Goal: Entertainment & Leisure: Consume media (video, audio)

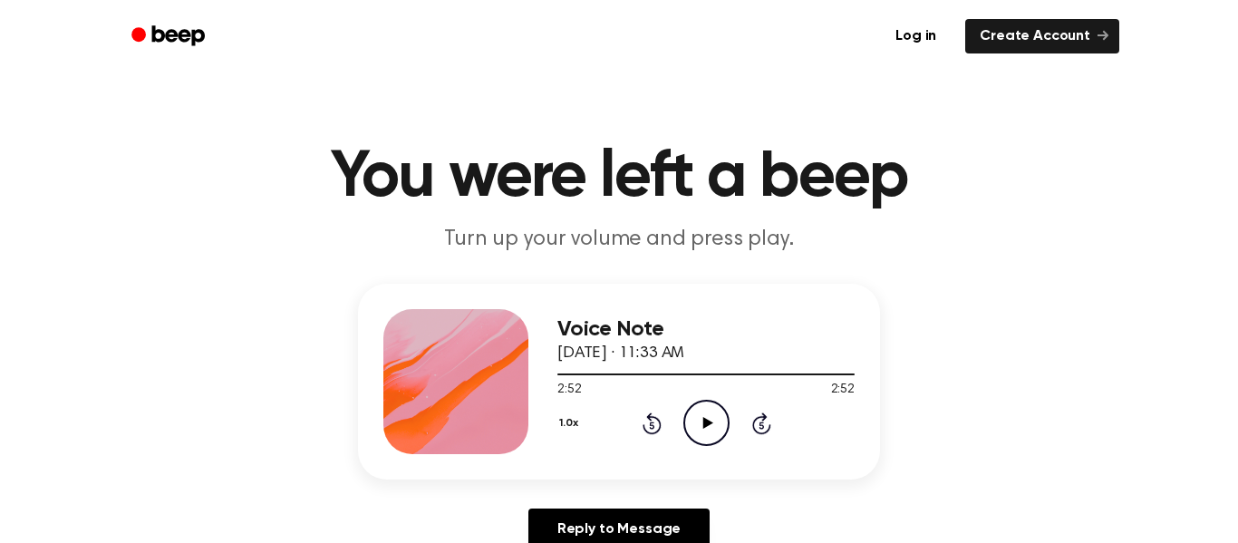
click at [708, 433] on icon "Play Audio" at bounding box center [706, 423] width 46 height 46
click at [708, 433] on icon "Pause Audio" at bounding box center [706, 423] width 46 height 46
click at [708, 433] on icon "Play Audio" at bounding box center [706, 423] width 46 height 46
click at [708, 433] on icon "Pause Audio" at bounding box center [706, 423] width 46 height 46
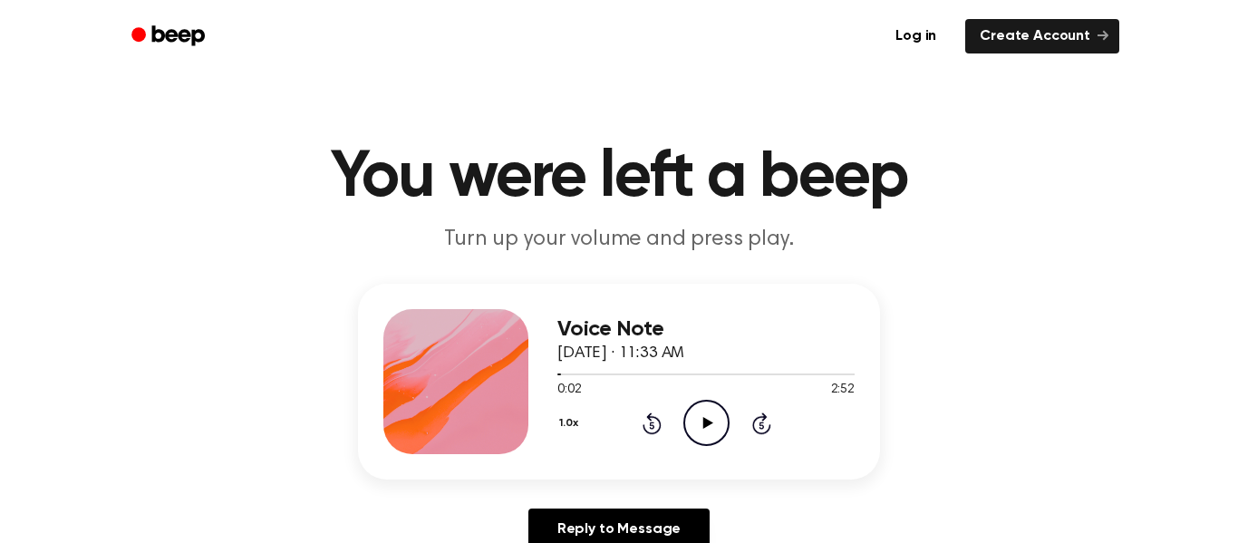
click at [708, 433] on icon "Play Audio" at bounding box center [706, 423] width 46 height 46
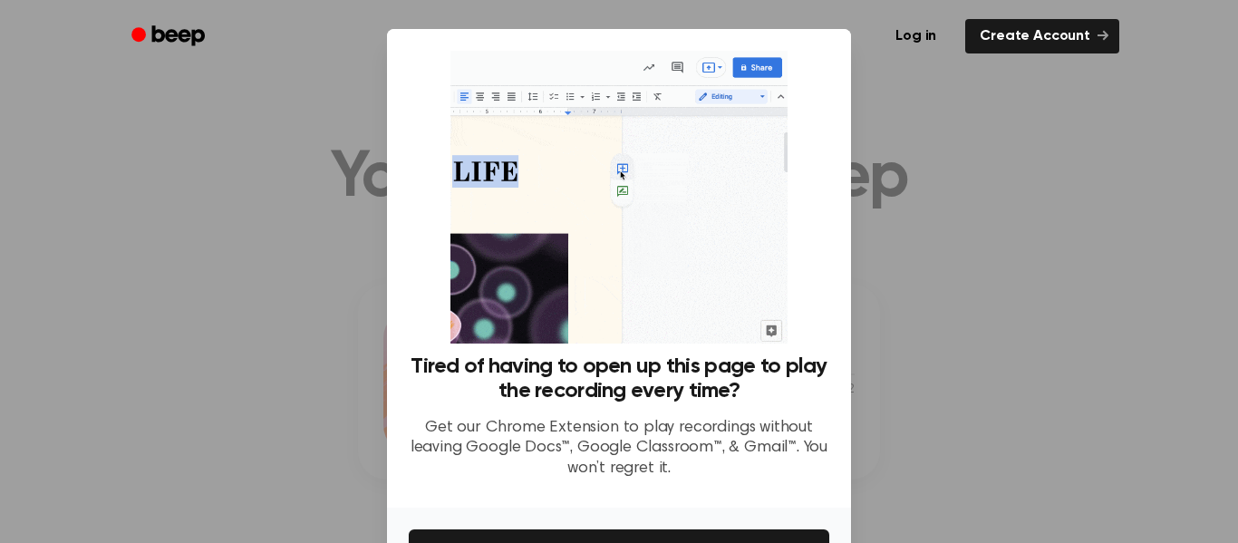
click at [708, 433] on p "Get our Chrome Extension to play recordings without leaving Google Docs™, Googl…" at bounding box center [619, 449] width 421 height 62
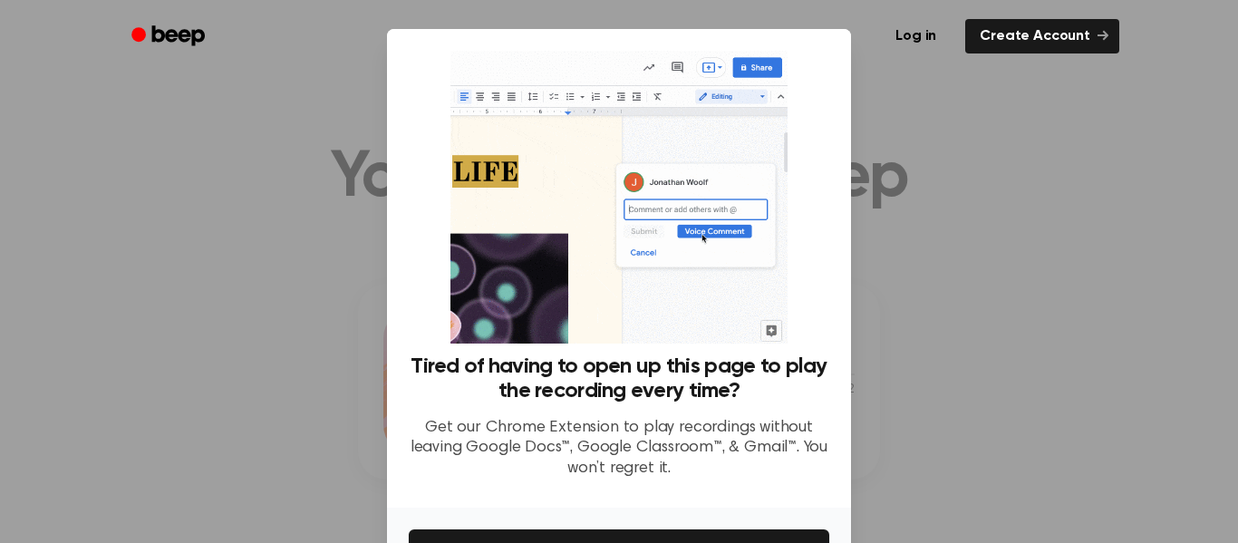
click at [322, 292] on div at bounding box center [619, 271] width 1238 height 543
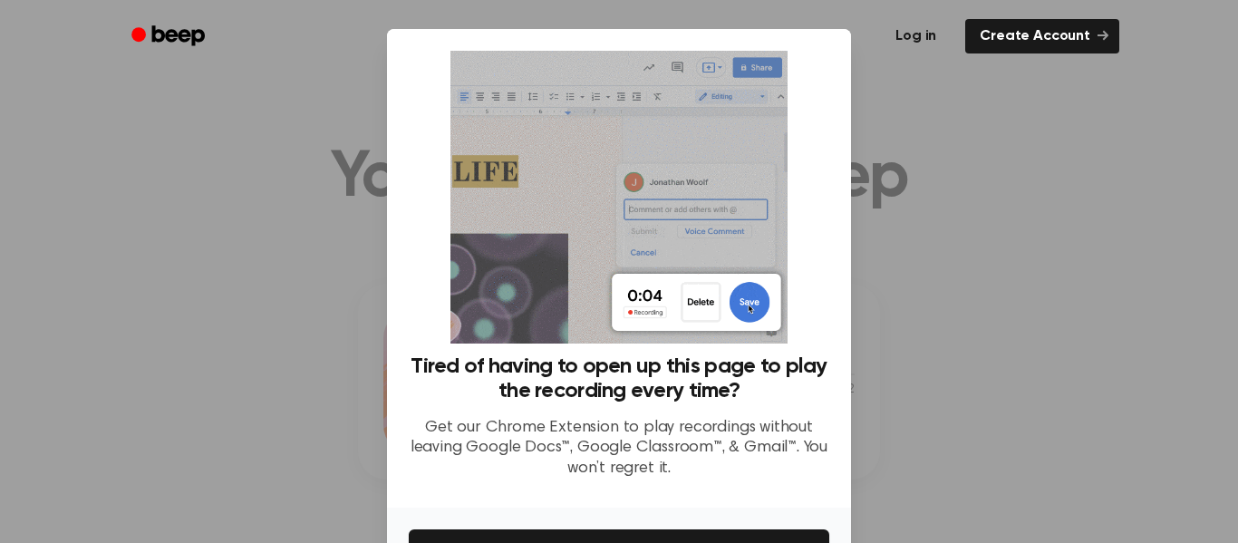
click at [954, 53] on link "Log in" at bounding box center [915, 36] width 77 height 42
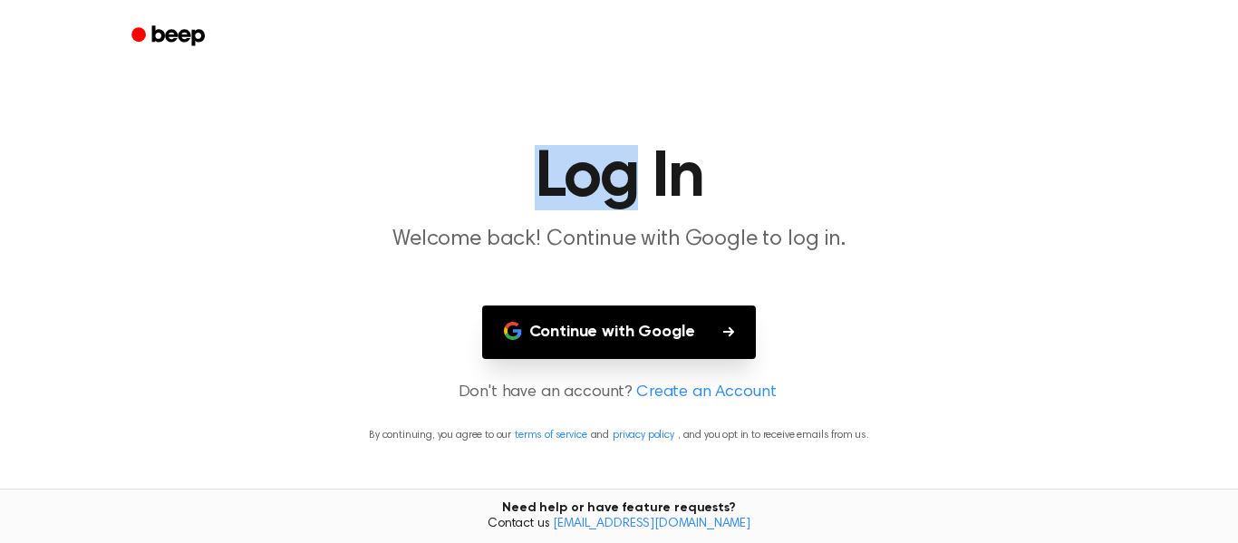
click at [955, 53] on div at bounding box center [619, 36] width 1001 height 73
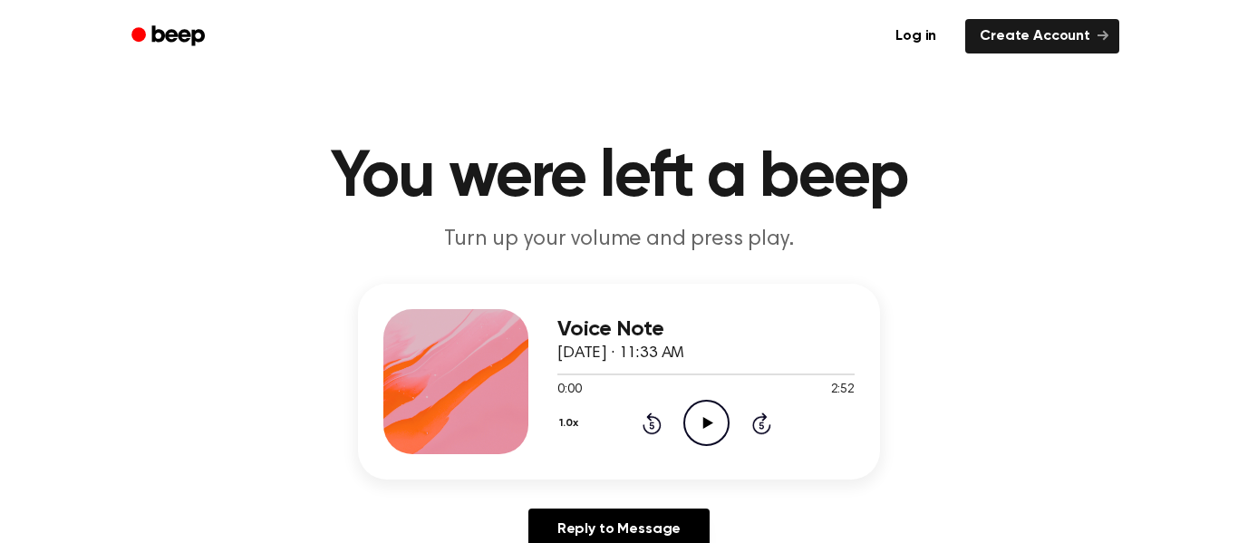
click at [697, 410] on icon "Play Audio" at bounding box center [706, 423] width 46 height 46
click at [700, 405] on icon "Pause Audio" at bounding box center [706, 423] width 46 height 46
drag, startPoint x: 594, startPoint y: 375, endPoint x: 623, endPoint y: 378, distance: 29.1
click at [623, 378] on div at bounding box center [705, 373] width 297 height 15
click at [596, 378] on div at bounding box center [705, 373] width 297 height 15
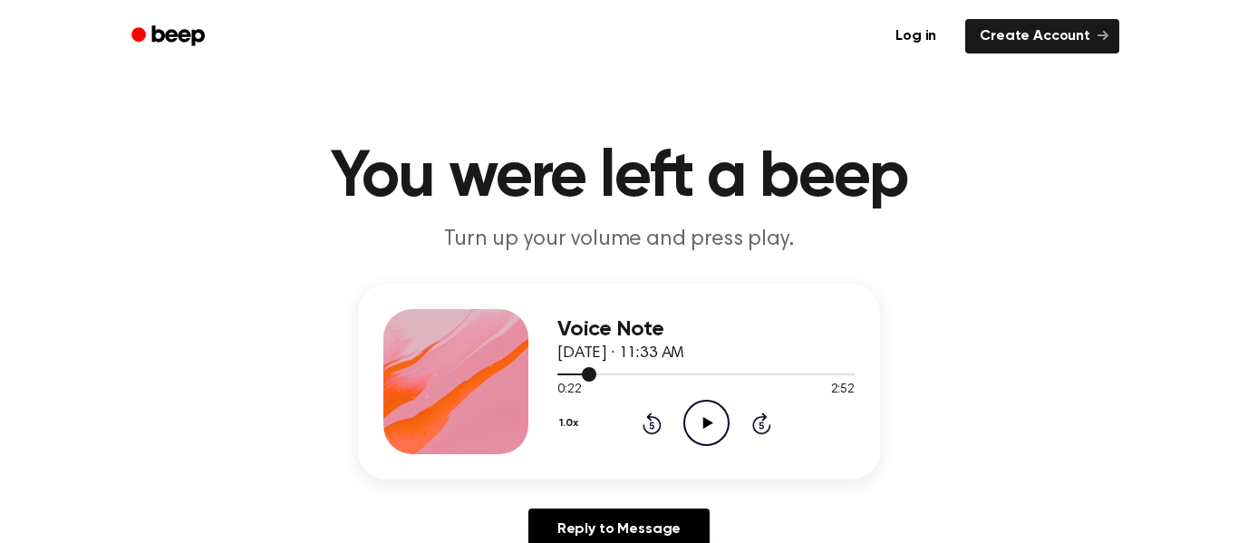
click at [653, 380] on div at bounding box center [705, 373] width 297 height 15
click at [702, 430] on icon "Play Audio" at bounding box center [706, 423] width 46 height 46
click at [708, 378] on div at bounding box center [705, 373] width 297 height 15
click at [774, 379] on div at bounding box center [705, 373] width 297 height 15
click at [843, 380] on div at bounding box center [705, 373] width 297 height 15
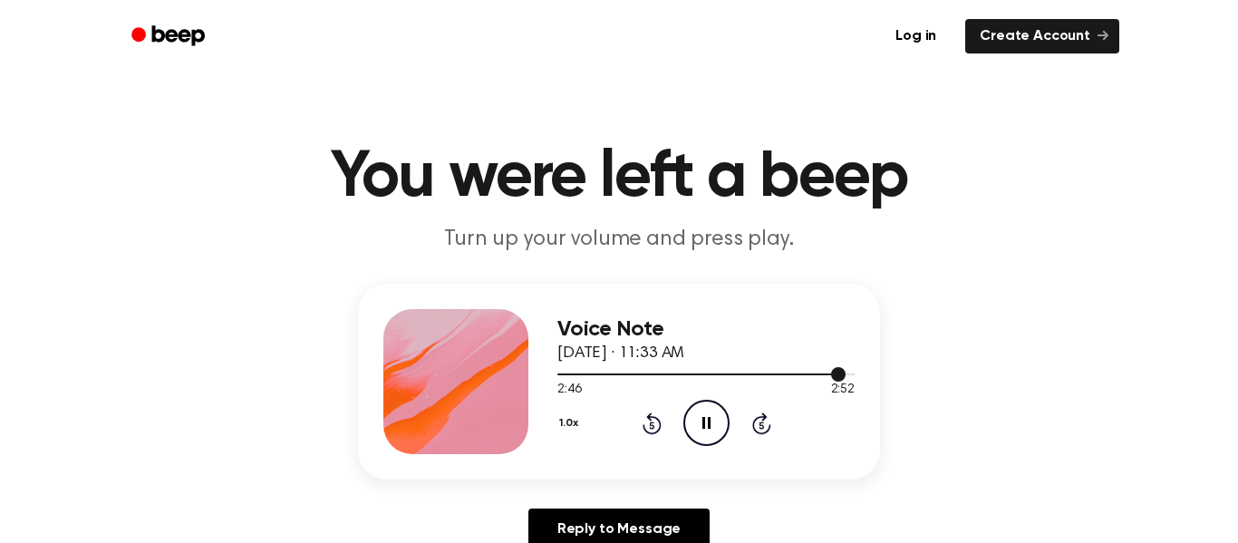
click at [718, 378] on div at bounding box center [705, 373] width 297 height 15
click at [632, 383] on div "1:35 2:52" at bounding box center [705, 390] width 297 height 19
click at [628, 373] on div at bounding box center [705, 374] width 297 height 2
click at [673, 376] on div at bounding box center [705, 373] width 297 height 15
click at [717, 371] on div at bounding box center [705, 373] width 297 height 15
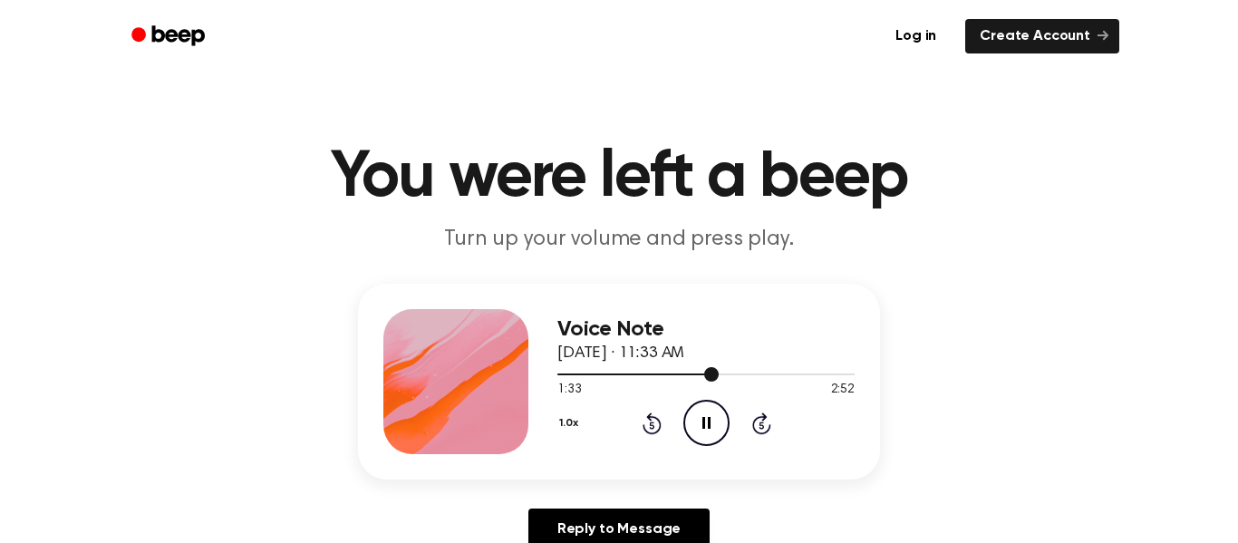
click at [769, 379] on div at bounding box center [705, 373] width 297 height 15
click at [824, 373] on div at bounding box center [705, 374] width 297 height 2
click at [760, 368] on div at bounding box center [705, 373] width 297 height 15
click at [702, 373] on div at bounding box center [659, 374] width 204 height 2
click at [634, 367] on div at bounding box center [705, 373] width 297 height 15
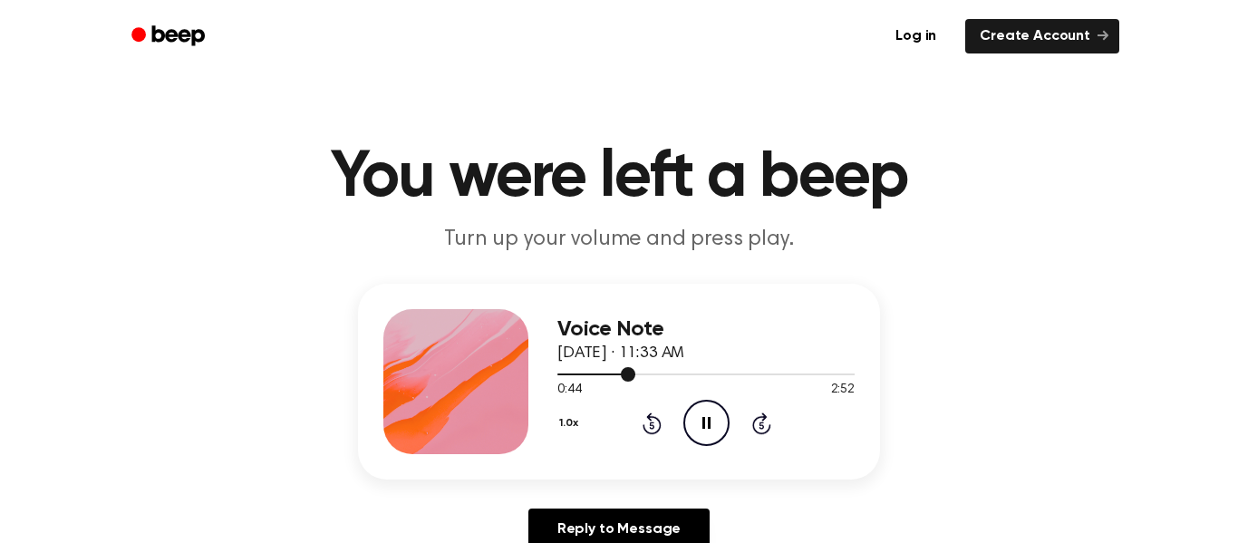
click at [655, 374] on div at bounding box center [705, 374] width 297 height 2
click at [714, 384] on div "0:57 2:52" at bounding box center [705, 390] width 297 height 19
click at [712, 376] on div at bounding box center [705, 373] width 297 height 15
click at [714, 376] on div at bounding box center [705, 373] width 297 height 15
click at [750, 373] on div at bounding box center [705, 374] width 297 height 2
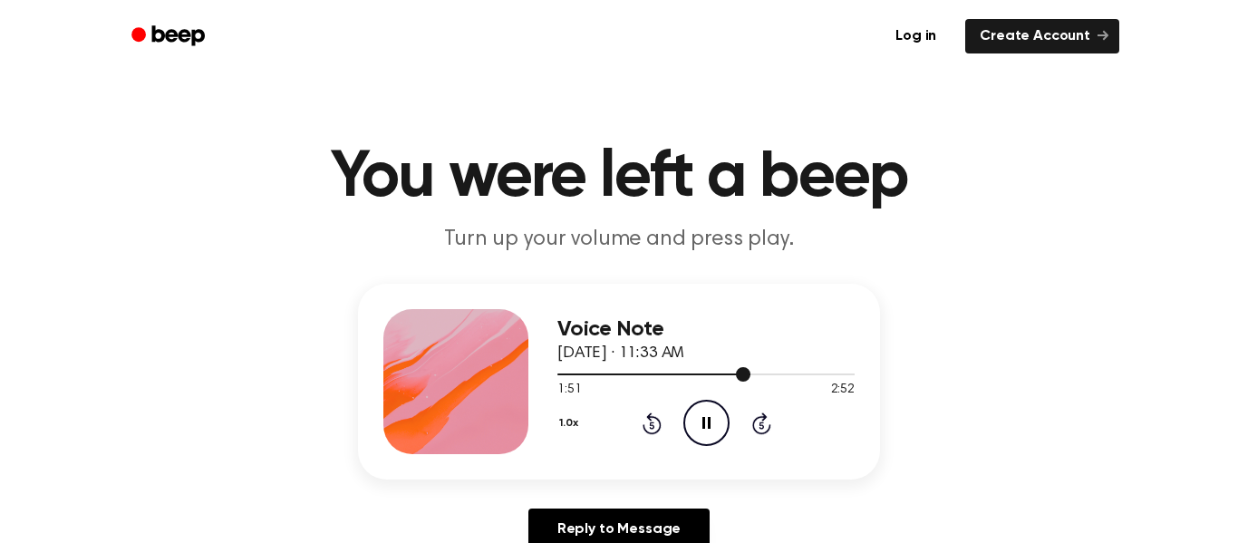
click at [771, 368] on div at bounding box center [705, 373] width 297 height 15
click at [634, 366] on div at bounding box center [705, 373] width 297 height 15
click at [685, 379] on div at bounding box center [705, 373] width 297 height 15
click at [590, 369] on div at bounding box center [705, 373] width 297 height 15
click at [634, 378] on div at bounding box center [705, 373] width 297 height 15
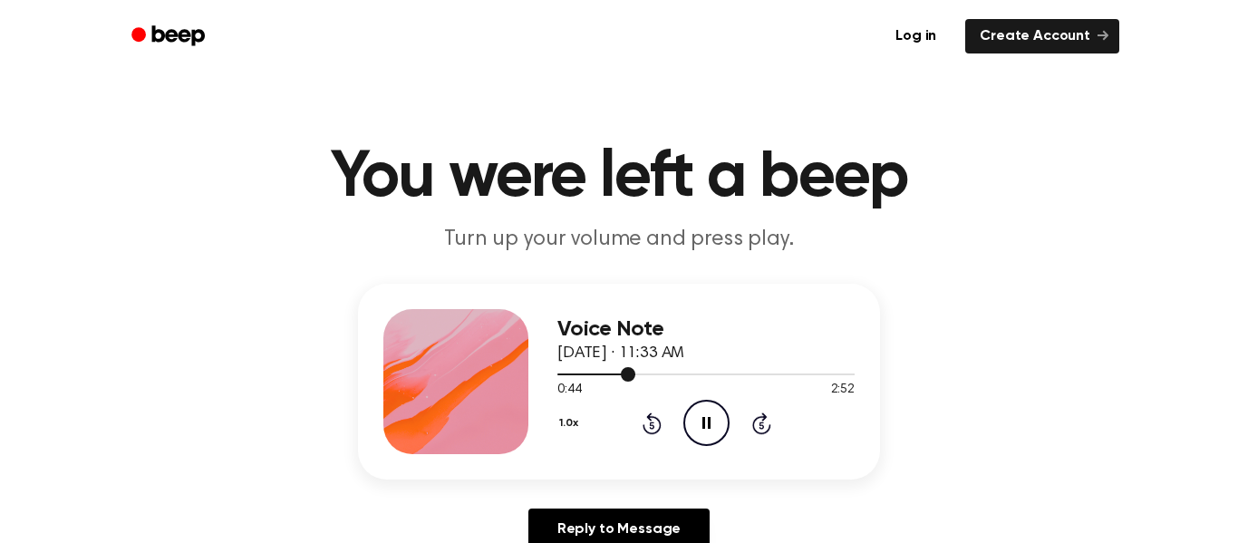
click at [595, 373] on div at bounding box center [705, 374] width 297 height 2
click at [630, 372] on div at bounding box center [705, 373] width 297 height 15
click at [595, 369] on div at bounding box center [705, 373] width 297 height 15
click at [692, 370] on div at bounding box center [705, 373] width 297 height 15
click at [760, 423] on icon at bounding box center [761, 424] width 5 height 7
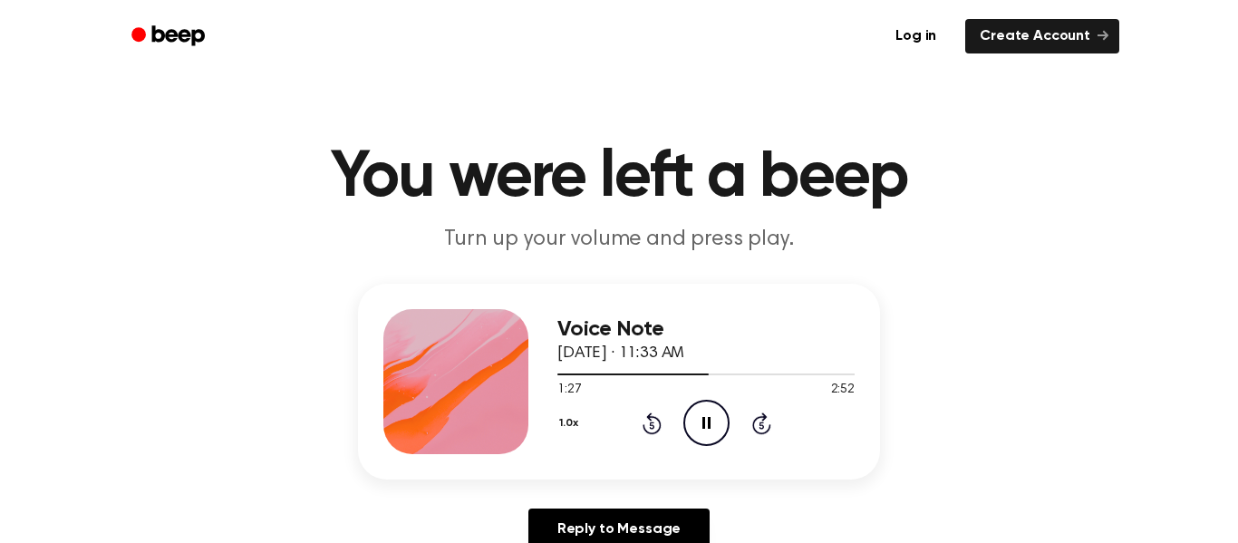
click at [760, 423] on icon at bounding box center [761, 424] width 5 height 7
click at [478, 377] on div at bounding box center [455, 381] width 145 height 145
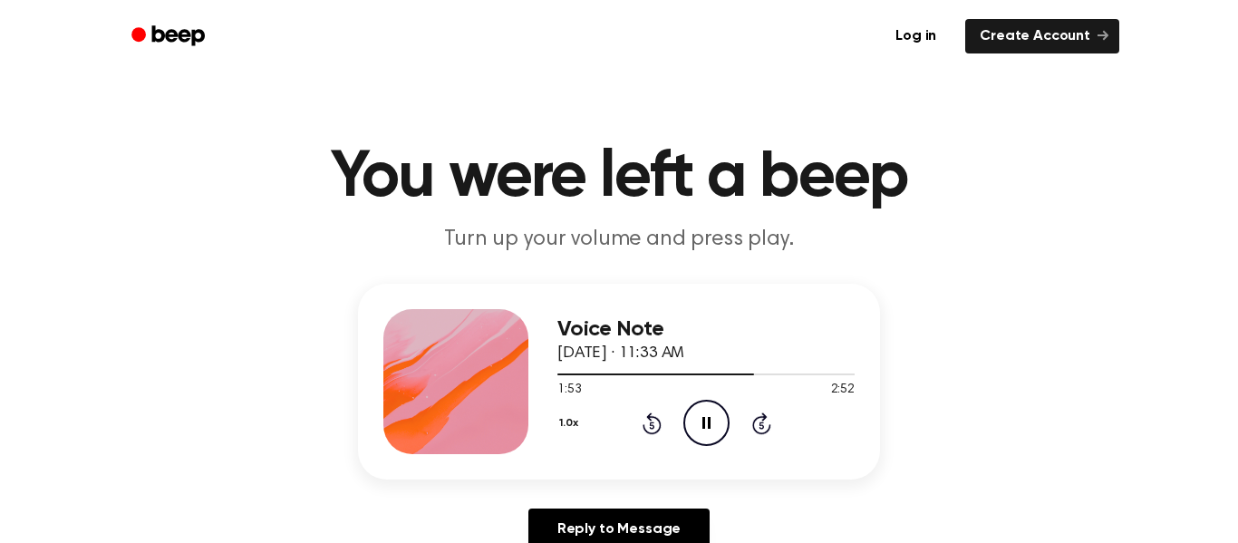
click at [654, 341] on div "Voice Note [DATE] · 11:33 AM" at bounding box center [705, 341] width 297 height 49
click at [504, 487] on div "Voice Note [DATE] · 11:33 AM 2:52 2:52 Your browser does not support the [objec…" at bounding box center [619, 424] width 1195 height 281
click at [702, 425] on icon at bounding box center [707, 423] width 10 height 12
click at [702, 425] on icon at bounding box center [706, 423] width 8 height 12
click at [702, 425] on icon at bounding box center [707, 423] width 10 height 12
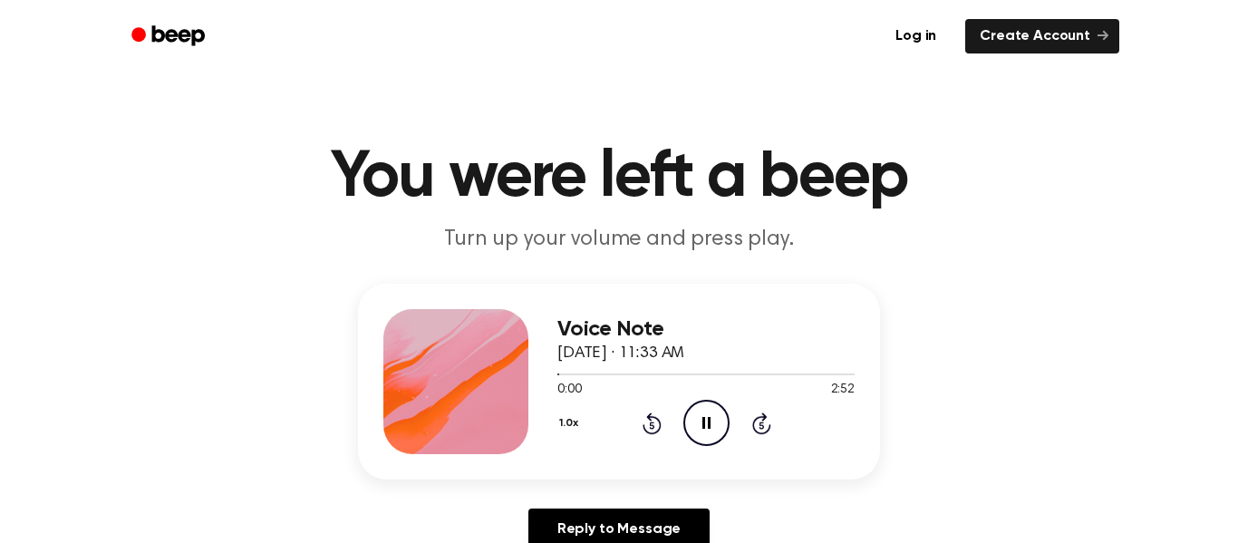
click at [703, 426] on icon at bounding box center [706, 423] width 8 height 12
drag, startPoint x: 550, startPoint y: 365, endPoint x: 560, endPoint y: 364, distance: 10.0
click at [560, 364] on div "Voice Note [DATE] · 11:33 AM 0:01 2:52 Your browser does not support the [objec…" at bounding box center [619, 382] width 522 height 196
drag, startPoint x: 563, startPoint y: 376, endPoint x: 449, endPoint y: 429, distance: 125.7
click at [449, 429] on div "Voice Note [DATE] · 11:33 AM 0:01 2:52 Your browser does not support the [objec…" at bounding box center [619, 382] width 522 height 196
